Goal: Task Accomplishment & Management: Complete application form

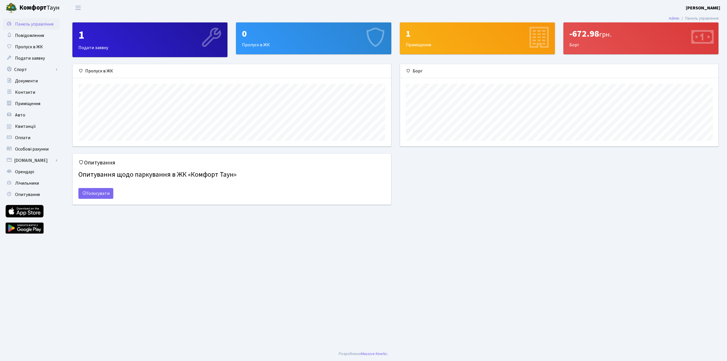
scroll to position [82, 318]
click at [22, 114] on span "Авто" at bounding box center [20, 115] width 10 height 6
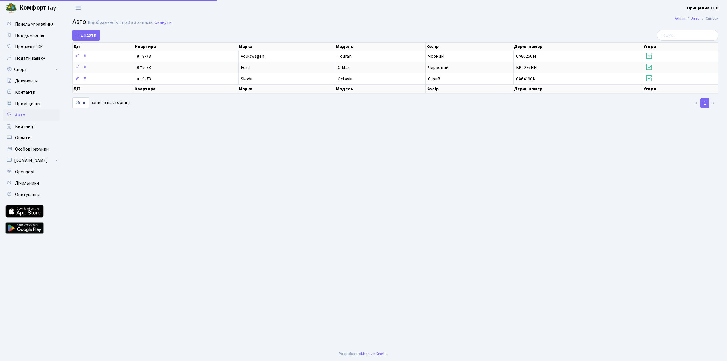
select select "25"
click at [87, 35] on span "Додати" at bounding box center [86, 35] width 20 height 6
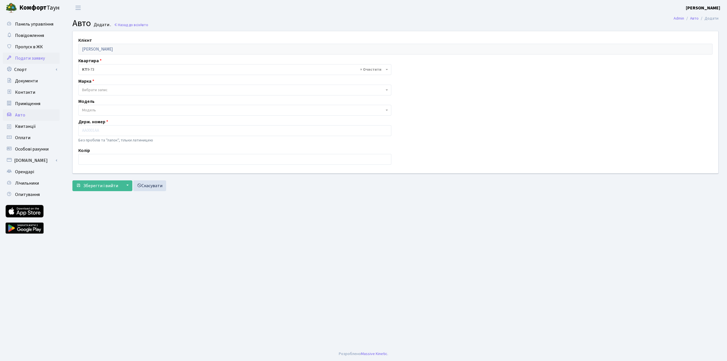
click at [34, 58] on span "Подати заявку" at bounding box center [30, 58] width 30 height 6
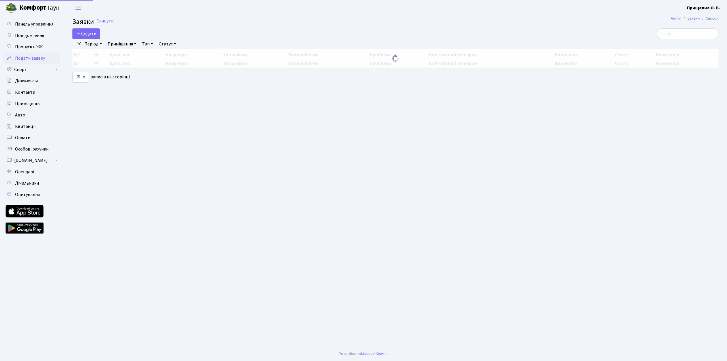
select select "25"
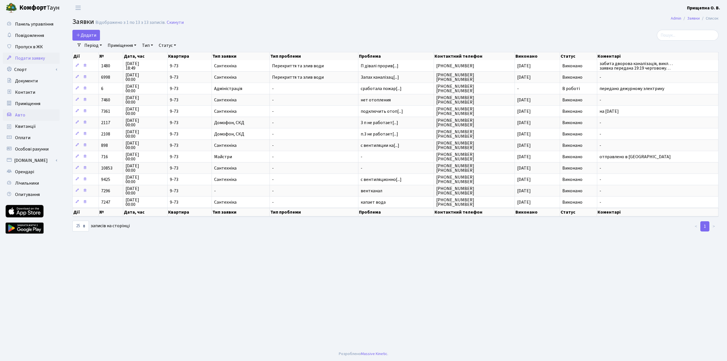
click at [19, 114] on span "Авто" at bounding box center [20, 115] width 10 height 6
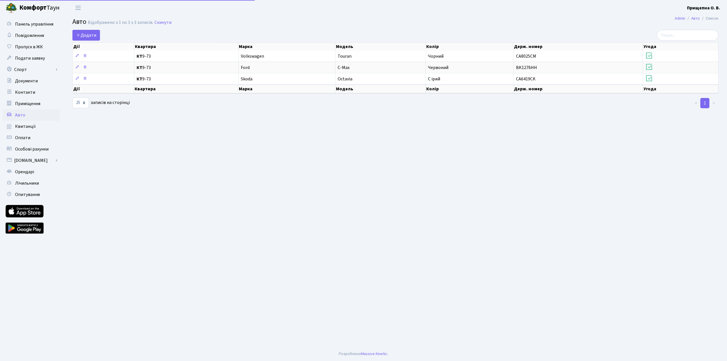
select select "25"
click at [29, 44] on span "Пропуск в ЖК" at bounding box center [29, 47] width 28 height 6
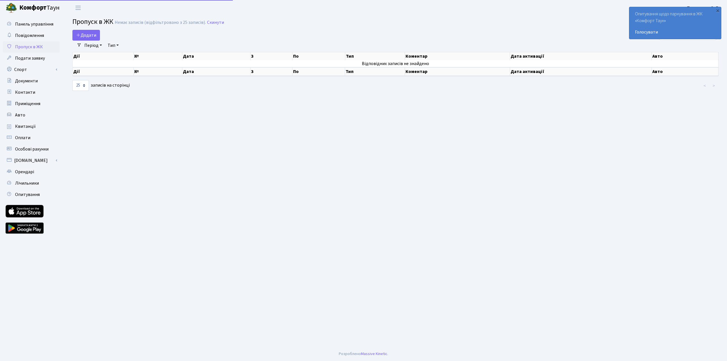
select select "25"
click at [91, 34] on span "Додати" at bounding box center [86, 35] width 20 height 6
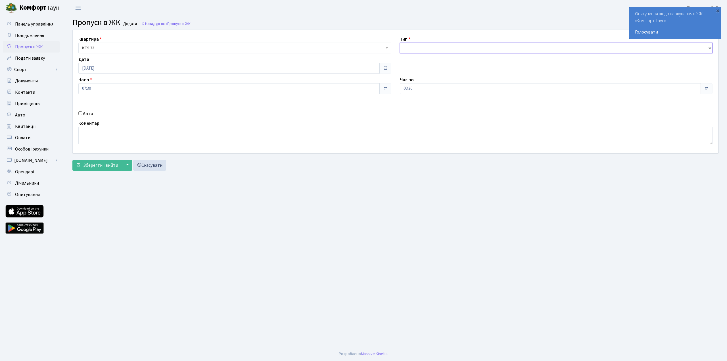
click at [419, 51] on select "- Доставка Таксі Гості Сервіс" at bounding box center [556, 48] width 313 height 11
select select "1"
click at [400, 43] on select "- Доставка Таксі Гості Сервіс" at bounding box center [556, 48] width 313 height 11
click at [80, 113] on input "Авто" at bounding box center [80, 113] width 4 height 4
checkbox input "true"
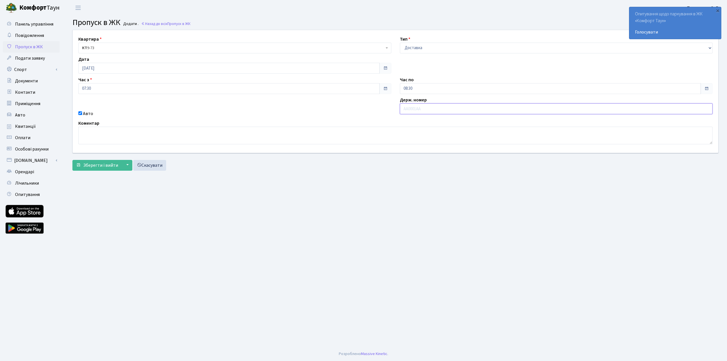
click at [435, 110] on input "text" at bounding box center [556, 108] width 313 height 11
type input "Ф"
type input "AI7559CK"
click at [110, 164] on span "Зберегти і вийти" at bounding box center [100, 165] width 35 height 6
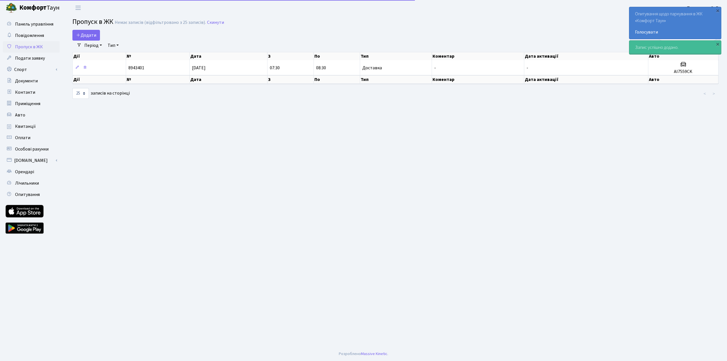
select select "25"
